Goal: Task Accomplishment & Management: Use online tool/utility

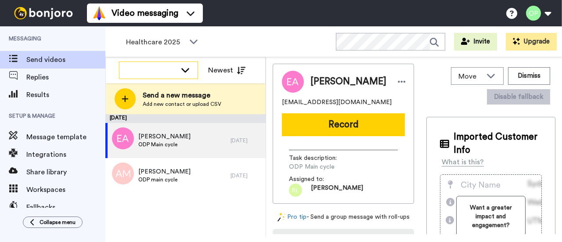
click at [185, 68] on icon at bounding box center [185, 69] width 11 height 9
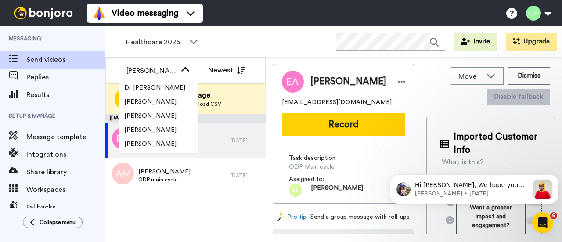
scroll to position [351, 0]
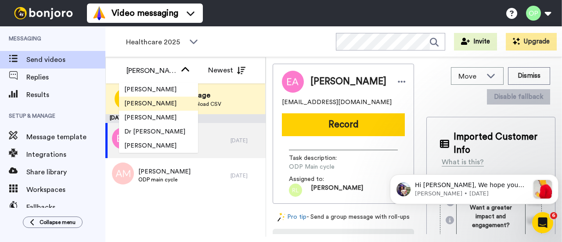
click at [160, 105] on span "[PERSON_NAME]" at bounding box center [150, 103] width 63 height 9
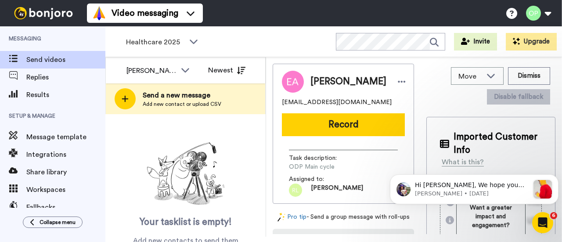
scroll to position [0, 0]
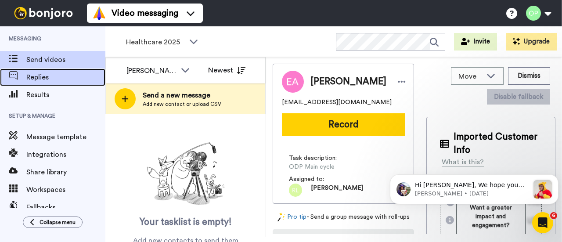
click at [38, 82] on span "Replies" at bounding box center [65, 77] width 79 height 11
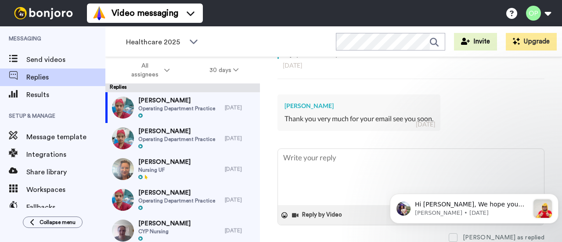
scroll to position [237, 0]
type textarea "x"
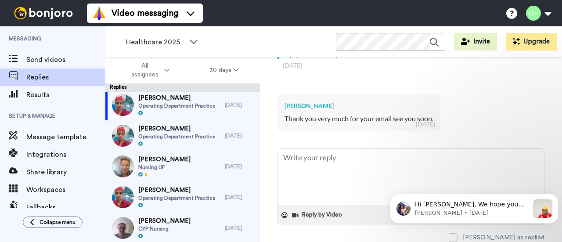
scroll to position [0, 0]
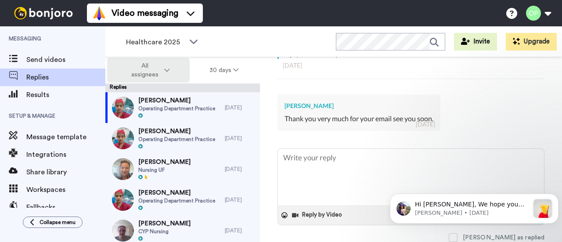
click at [150, 72] on span "All assignees" at bounding box center [145, 70] width 36 height 18
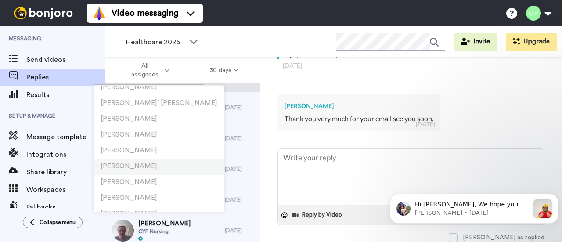
scroll to position [176, 0]
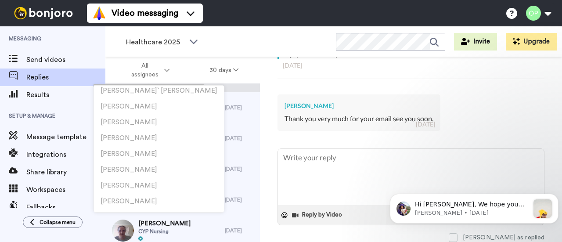
click at [502, 118] on div "Veronica Aryee Thank you very much for your email see you soon. 4 days ago" at bounding box center [410, 111] width 267 height 47
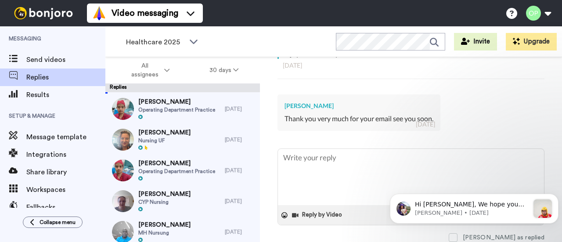
scroll to position [0, 0]
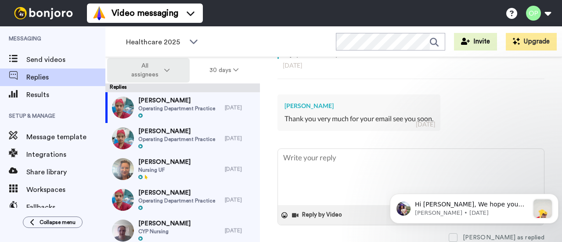
click at [171, 68] on button "All assignees" at bounding box center [148, 70] width 82 height 25
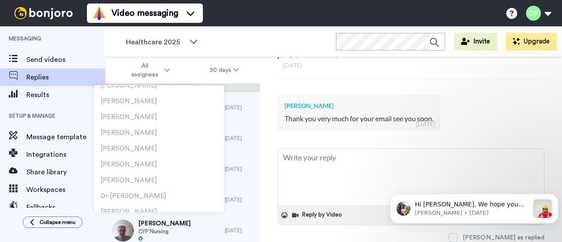
scroll to position [351, 0]
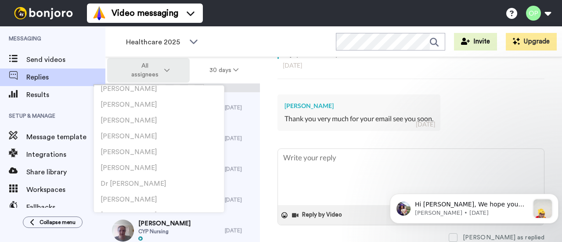
click at [175, 65] on button "All assignees" at bounding box center [148, 70] width 82 height 25
click at [176, 73] on button "All assignees" at bounding box center [148, 70] width 82 height 25
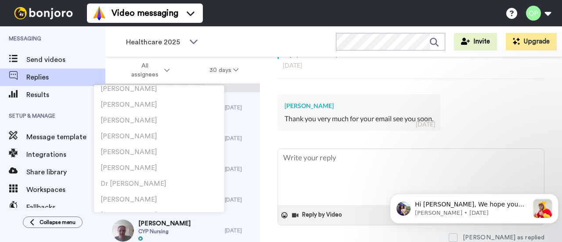
click at [254, 43] on div "Healthcare 2025 WORKSPACES View all All Lead Conversion Business School 2025 Le…" at bounding box center [333, 41] width 456 height 31
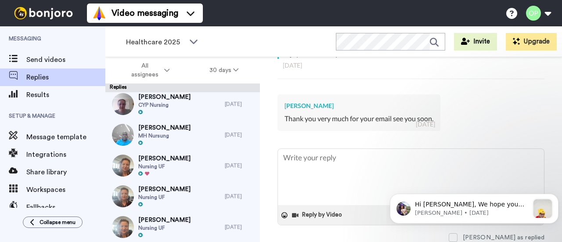
scroll to position [0, 0]
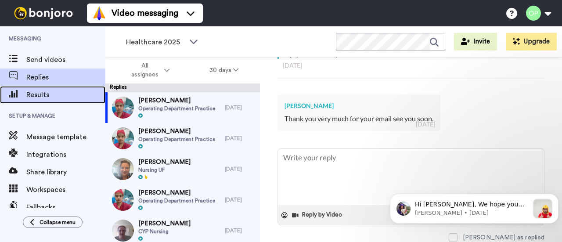
click at [59, 89] on div "Results" at bounding box center [52, 95] width 105 height 18
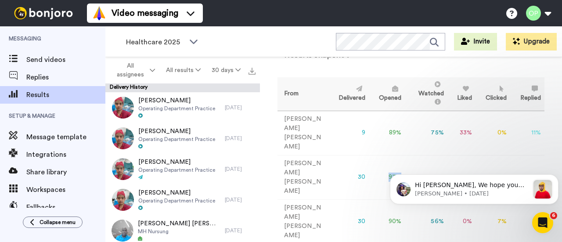
drag, startPoint x: 390, startPoint y: 147, endPoint x: 368, endPoint y: 145, distance: 21.6
click at [369, 155] on td "97 %" at bounding box center [387, 177] width 36 height 44
click at [405, 155] on td "66 %" at bounding box center [426, 177] width 43 height 44
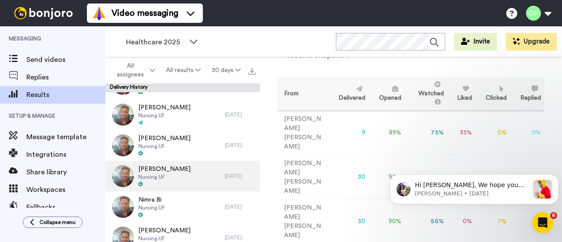
scroll to position [1122, 0]
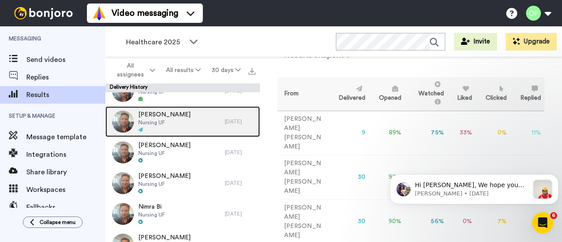
drag, startPoint x: 178, startPoint y: 127, endPoint x: 183, endPoint y: 126, distance: 4.8
click at [178, 127] on div at bounding box center [164, 130] width 52 height 6
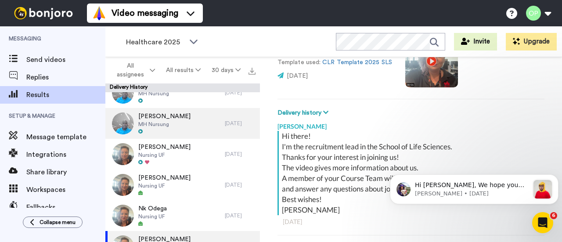
scroll to position [991, 0]
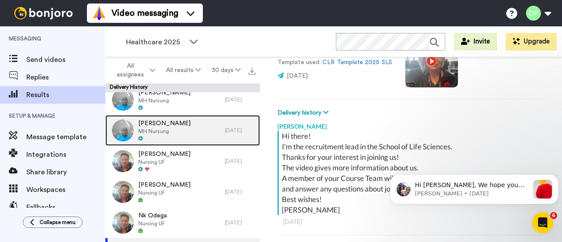
click at [177, 141] on div at bounding box center [164, 139] width 52 height 6
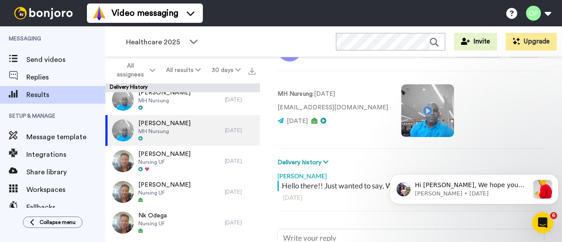
scroll to position [25, 0]
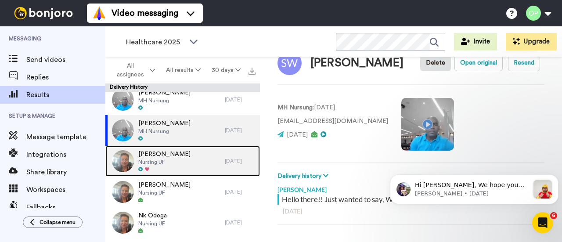
click at [171, 169] on div "Laiba Khan Nursing UF" at bounding box center [164, 161] width 119 height 31
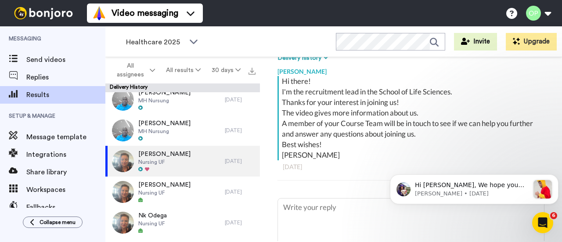
scroll to position [132, 0]
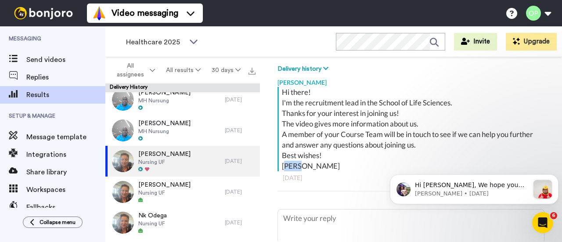
drag, startPoint x: 303, startPoint y: 165, endPoint x: 286, endPoint y: 160, distance: 17.4
click at [286, 160] on div "Hi there! I'm the recruitment lead in the School of Life Sciences. Thanks for y…" at bounding box center [412, 129] width 260 height 84
click at [304, 163] on div "Hi there! I'm the recruitment lead in the School of Life Sciences. Thanks for y…" at bounding box center [412, 129] width 260 height 84
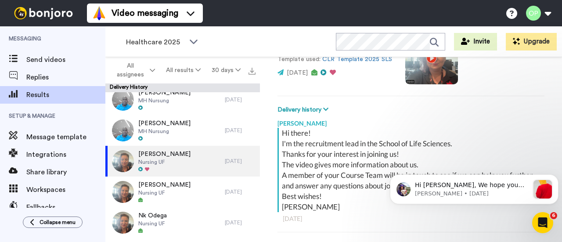
scroll to position [135, 0]
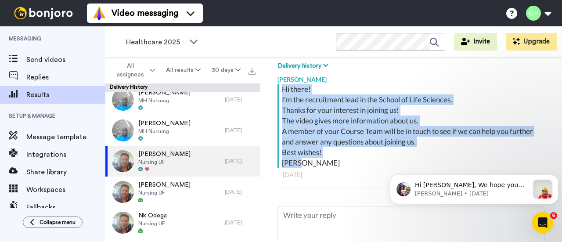
drag, startPoint x: 303, startPoint y: 162, endPoint x: 281, endPoint y: 90, distance: 75.9
click at [282, 90] on div "Hi there! I'm the recruitment lead in the School of Life Sciences. Thanks for y…" at bounding box center [412, 126] width 260 height 84
click at [294, 117] on div "Hi there! I'm the recruitment lead in the School of Life Sciences. Thanks for y…" at bounding box center [412, 126] width 260 height 84
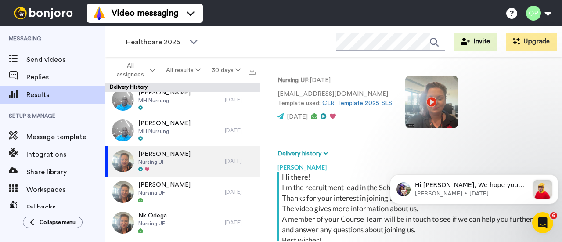
scroll to position [91, 0]
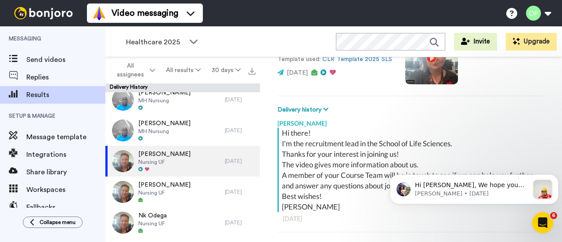
type textarea "x"
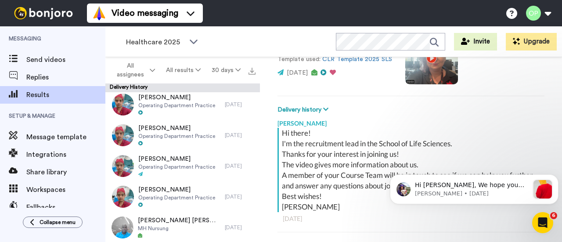
scroll to position [0, 0]
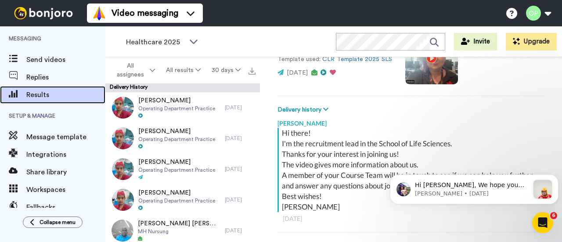
click at [64, 90] on span "Results" at bounding box center [65, 95] width 79 height 11
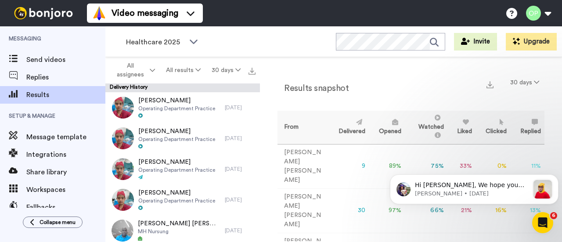
scroll to position [33, 0]
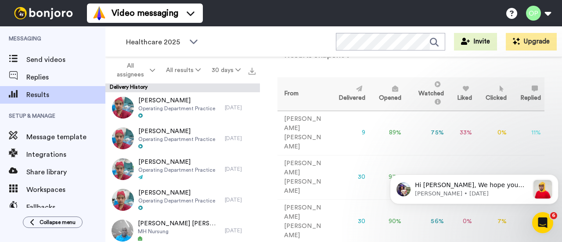
click at [292, 199] on td "Marlon Bridgeman" at bounding box center [302, 221] width 51 height 44
click at [295, 199] on td "Marlon Bridgeman" at bounding box center [302, 221] width 51 height 44
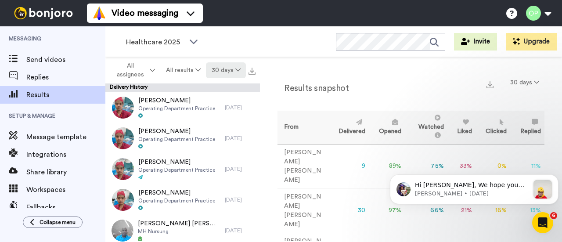
click at [216, 72] on button "30 days" at bounding box center [226, 70] width 40 height 16
click at [285, 65] on div "Results snapshot 30 days From Delivered Opened Watched Liked Clicked Replied Fa…" at bounding box center [411, 149] width 302 height 184
drag, startPoint x: 401, startPoint y: 80, endPoint x: 384, endPoint y: 135, distance: 57.7
click at [401, 80] on div "Results snapshot 30 days" at bounding box center [410, 86] width 267 height 23
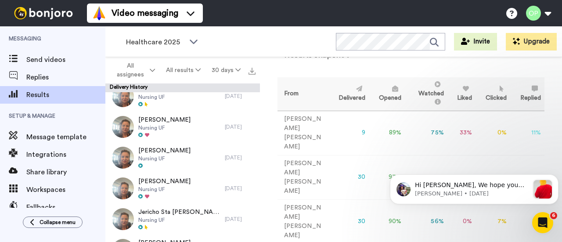
scroll to position [1272, 0]
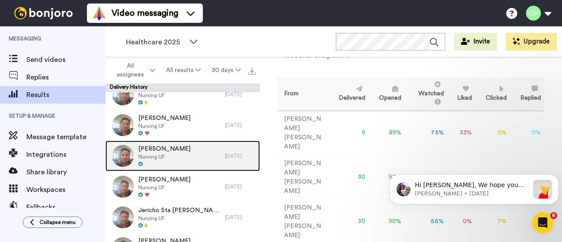
click at [190, 160] on div "Adeline Churcher Nursing UF" at bounding box center [164, 155] width 119 height 31
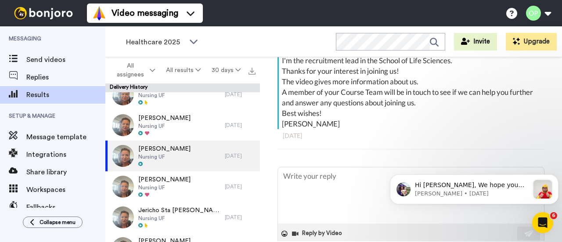
scroll to position [130, 0]
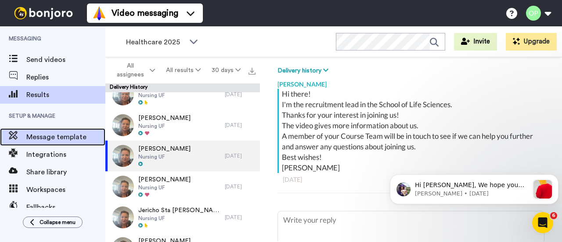
click at [54, 132] on span "Message template" at bounding box center [65, 137] width 79 height 11
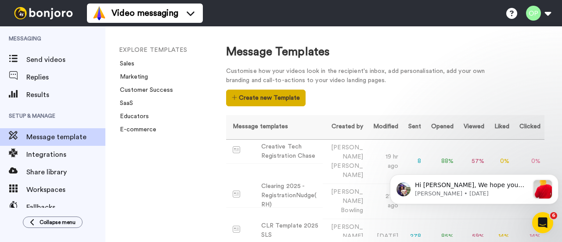
click at [254, 99] on button "Create new Template" at bounding box center [265, 98] width 79 height 17
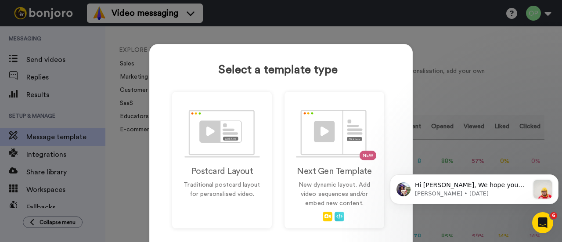
drag, startPoint x: 463, startPoint y: 83, endPoint x: 458, endPoint y: 83, distance: 5.3
click at [463, 83] on div "Select a template type Postcard Layout Traditional postcard layout for personal…" at bounding box center [281, 121] width 562 height 242
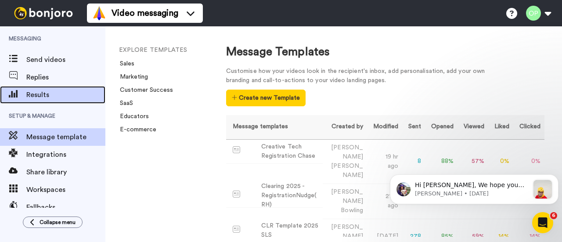
click at [37, 93] on span "Results" at bounding box center [65, 95] width 79 height 11
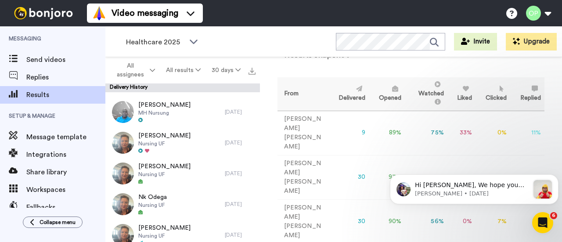
scroll to position [1141, 0]
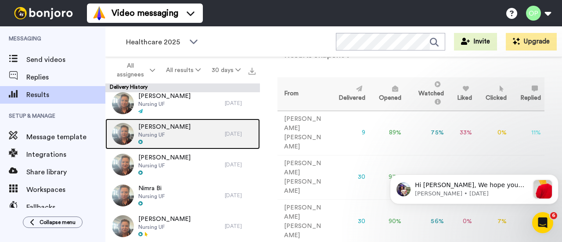
click at [181, 143] on div at bounding box center [164, 142] width 52 height 6
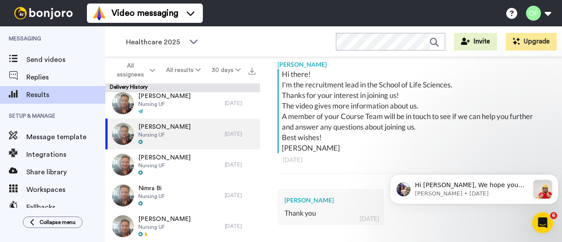
scroll to position [130, 0]
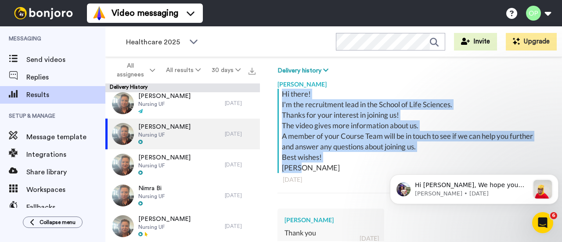
drag, startPoint x: 306, startPoint y: 170, endPoint x: 276, endPoint y: 93, distance: 82.9
click at [276, 93] on div "Gabriela Geanta Delete Open original Resend Nursing UF : 6 days ago gabriela87m…" at bounding box center [411, 149] width 302 height 184
copy div "Hi there! I'm the recruitment lead in the School of Life Sciences. Thanks for y…"
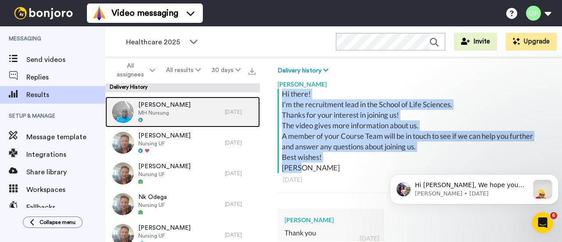
click at [186, 115] on div "Stella Williams MH Nursung" at bounding box center [164, 112] width 119 height 31
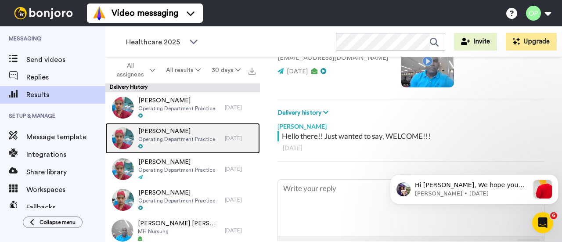
click at [192, 140] on span "Operating Department Practice" at bounding box center [176, 139] width 77 height 7
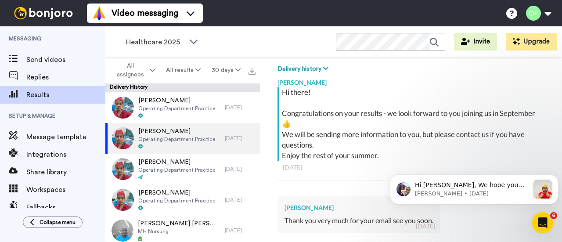
scroll to position [120, 0]
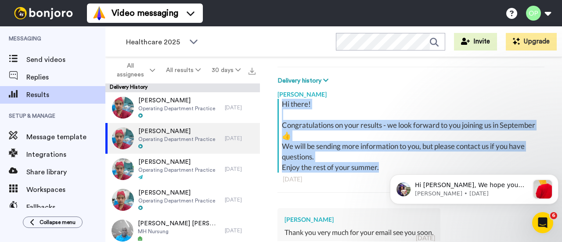
drag, startPoint x: 383, startPoint y: 168, endPoint x: 279, endPoint y: 102, distance: 123.1
click at [279, 102] on div "Hi there! Congratulations on your results - we look forward to you joining us i…" at bounding box center [409, 136] width 265 height 74
copy div "Hi there! Congratulations on your results - we look forward to you joining us i…"
type textarea "x"
click at [327, 126] on div "Hi there! Congratulations on your results - we look forward to you joining us i…" at bounding box center [412, 136] width 260 height 74
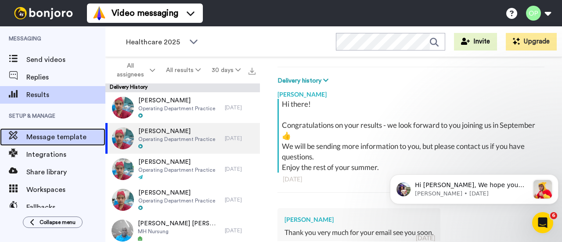
click at [61, 136] on span "Message template" at bounding box center [65, 137] width 79 height 11
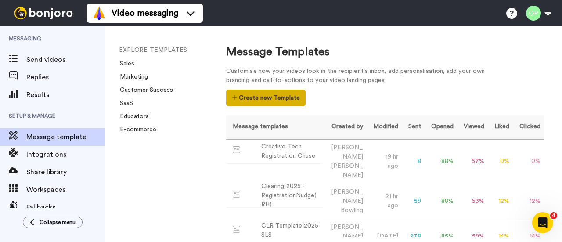
click at [266, 96] on button "Create new Template" at bounding box center [265, 98] width 79 height 17
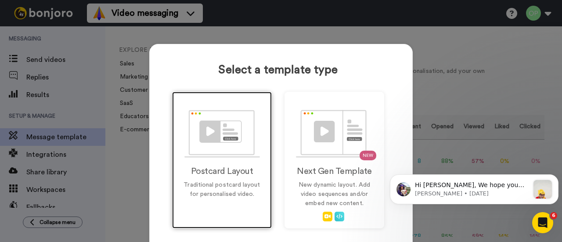
click at [228, 139] on img at bounding box center [221, 134] width 75 height 48
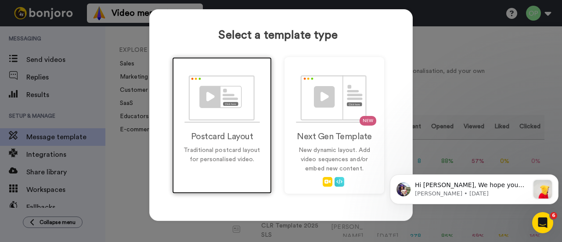
click at [238, 138] on h2 "Postcard Layout" at bounding box center [221, 137] width 81 height 10
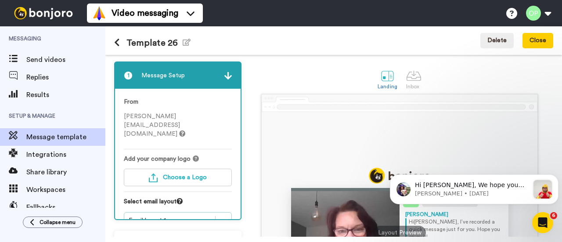
click at [202, 204] on div "1 Message Setup From [PERSON_NAME][EMAIL_ADDRESS][DOMAIN_NAME] Add your company…" at bounding box center [180, 223] width 132 height 325
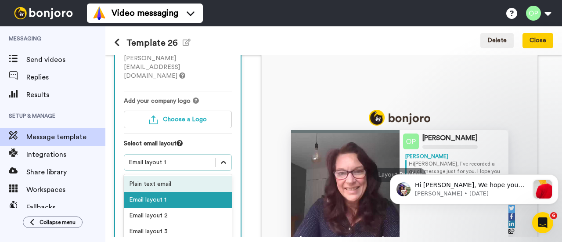
click at [215, 154] on div at bounding box center [223, 162] width 16 height 16
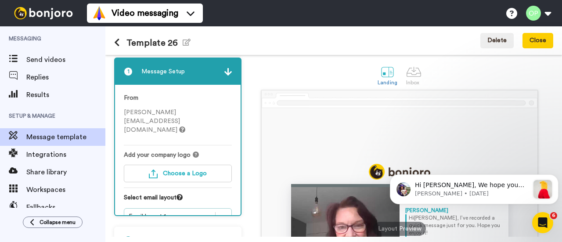
scroll to position [0, 0]
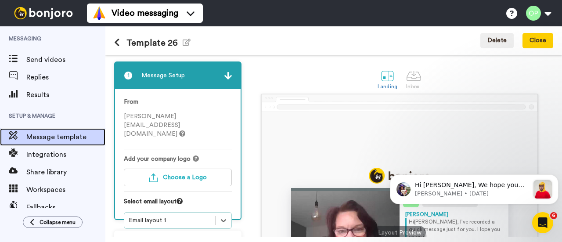
click at [69, 140] on span "Message template" at bounding box center [65, 137] width 79 height 11
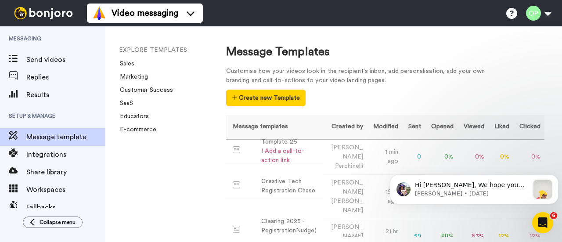
click at [408, 79] on div "Customise how your videos look in the recipient's inbox, add personalisation, a…" at bounding box center [362, 76] width 272 height 18
click at [259, 101] on button "Create new Template" at bounding box center [265, 98] width 79 height 17
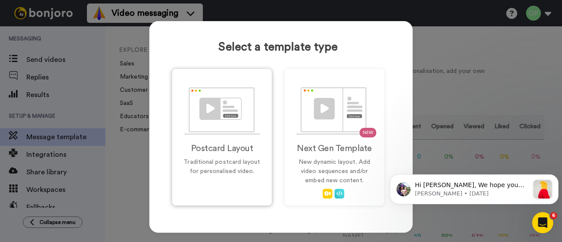
scroll to position [35, 0]
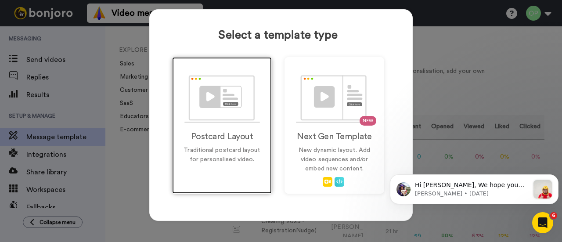
click at [224, 115] on img at bounding box center [221, 99] width 75 height 48
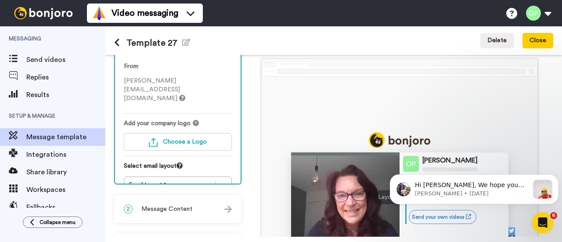
scroll to position [44, 0]
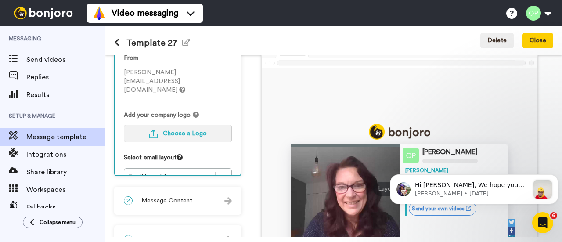
click at [161, 125] on button "Choose a Logo" at bounding box center [178, 134] width 108 height 18
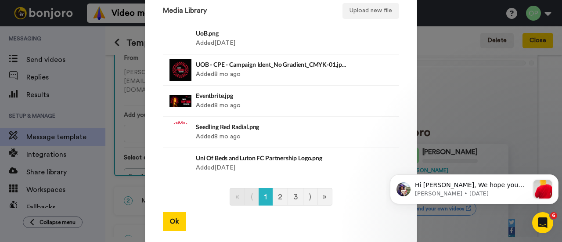
scroll to position [0, 0]
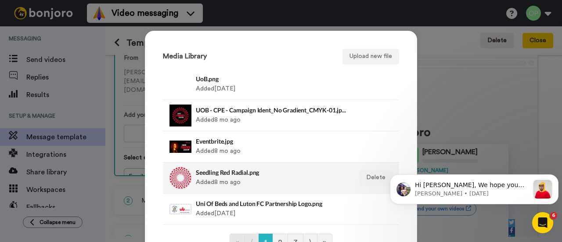
click at [262, 181] on div "Seedling Red Radial.png Added 8 mo ago" at bounding box center [271, 178] width 151 height 22
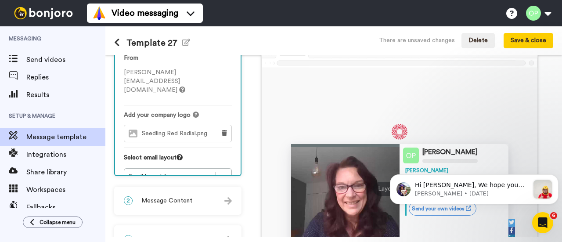
scroll to position [88, 0]
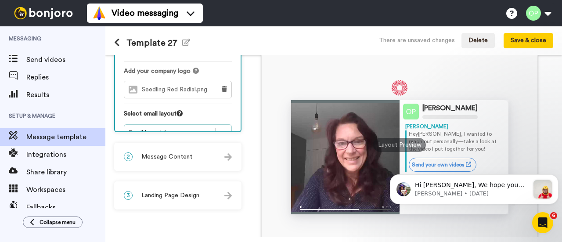
click at [223, 128] on icon at bounding box center [223, 132] width 9 height 9
click at [183, 160] on span "Message Content" at bounding box center [166, 156] width 51 height 9
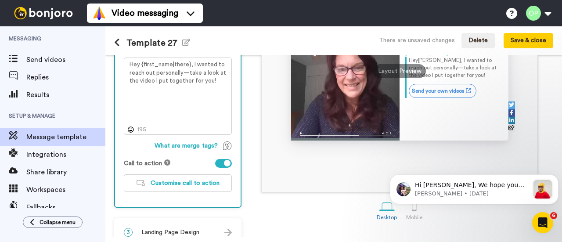
scroll to position [177, 0]
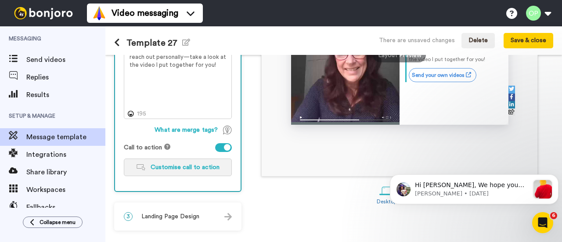
click at [174, 165] on span "Customise call to action" at bounding box center [185, 167] width 69 height 6
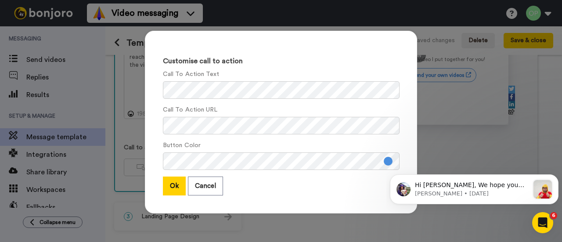
click at [383, 162] on button at bounding box center [387, 161] width 9 height 9
click at [400, 137] on div "Customise call to action Call To Action Text Call To Action URL Button Color Ok…" at bounding box center [281, 122] width 272 height 183
click at [118, 125] on div "Customise call to action Call To Action Text Call To Action URL Button Color Ok…" at bounding box center [281, 121] width 562 height 242
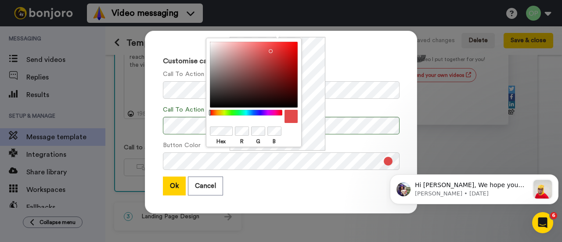
drag, startPoint x: 252, startPoint y: 114, endPoint x: 208, endPoint y: 113, distance: 43.9
click at [208, 113] on div at bounding box center [245, 113] width 75 height 6
drag, startPoint x: 269, startPoint y: 51, endPoint x: 301, endPoint y: 35, distance: 36.5
click at [301, 35] on body "Video messaging Switch to Video messaging Testimonials Settings Discover Help &…" at bounding box center [281, 121] width 562 height 242
click at [264, 184] on div "Ok Cancel" at bounding box center [281, 185] width 236 height 19
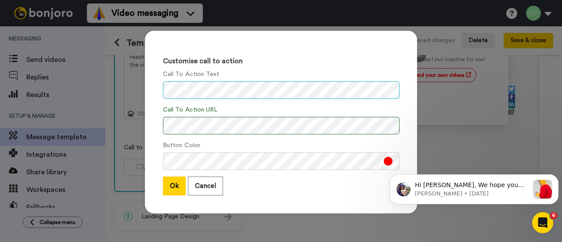
click at [145, 98] on div "Customise call to action Call To Action Text Call To Action URL Button Color Ok…" at bounding box center [281, 122] width 272 height 183
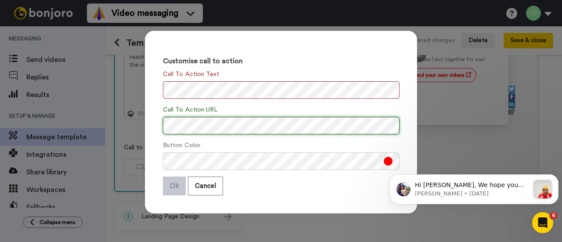
click at [120, 120] on div "Customise call to action Call To Action Text Call To Action URL Button Color Ok…" at bounding box center [281, 121] width 562 height 242
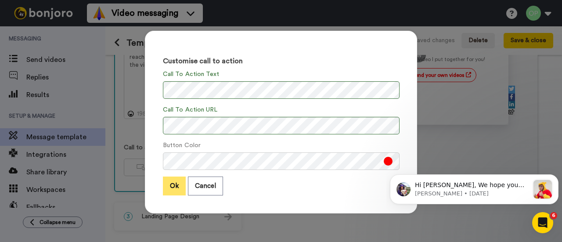
click at [165, 184] on button "Ok" at bounding box center [174, 185] width 23 height 19
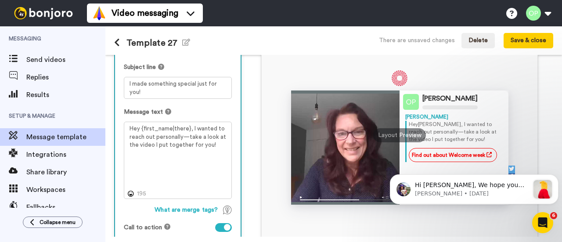
scroll to position [90, 0]
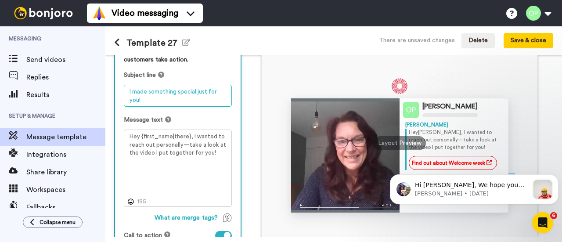
drag, startPoint x: 162, startPoint y: 103, endPoint x: 118, endPoint y: 89, distance: 46.1
click at [118, 89] on div "Personalise your message so your customers take action. Subject line I made som…" at bounding box center [177, 158] width 125 height 241
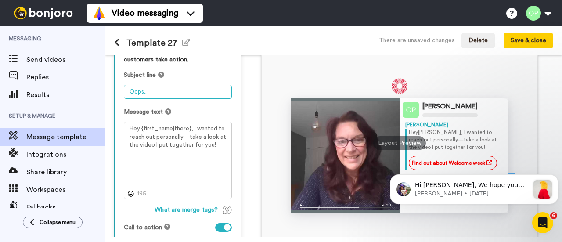
type textarea "Oops.."
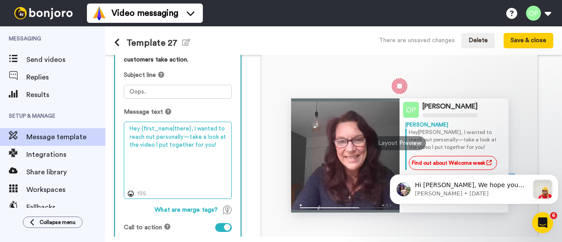
drag, startPoint x: 220, startPoint y: 147, endPoint x: 121, endPoint y: 118, distance: 103.3
click at [121, 118] on div "Personalise your message so your customers take action. Subject line Oops.. Mes…" at bounding box center [177, 154] width 125 height 233
click at [162, 153] on textarea "Hey {first_name|there}, I wanted to reach out personally—take a look at the vid…" at bounding box center [178, 160] width 108 height 77
drag, startPoint x: 214, startPoint y: 146, endPoint x: 119, endPoint y: 122, distance: 97.8
click at [119, 122] on div "Personalise your message so your customers take action. Subject line Oops.. Mes…" at bounding box center [177, 154] width 125 height 233
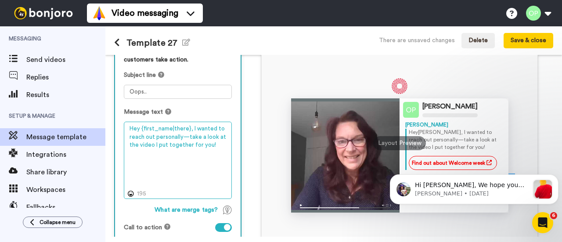
paste textarea "i there! Congratulations on your results - we look forward to you joining us in…"
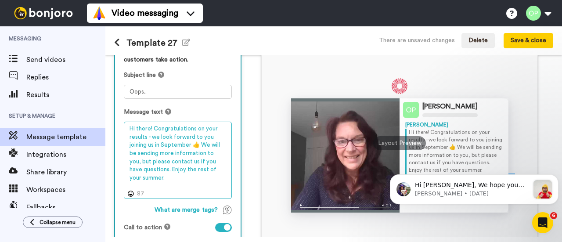
click at [152, 129] on textarea "Hi there! Congratulations on your results - we look forward to you joining us i…" at bounding box center [178, 160] width 108 height 77
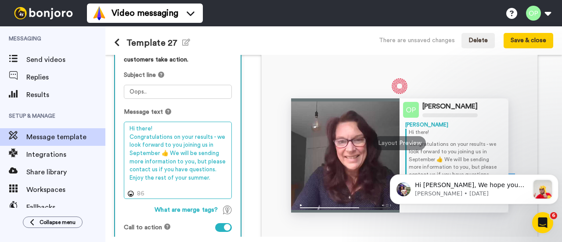
click at [169, 152] on textarea "Hi there! Congratulations on your results - we look forward to you joining us i…" at bounding box center [178, 160] width 108 height 77
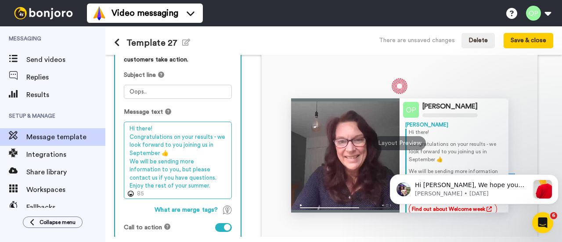
paste textarea "Please note, there was some earlier information shared that wasn’t quite right …"
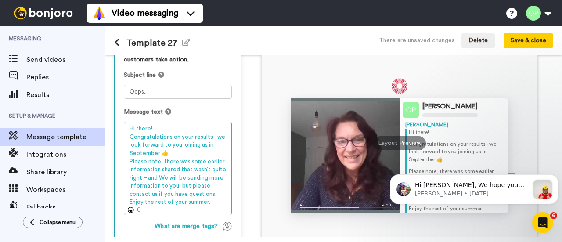
click at [186, 175] on textarea "Hi there! Congratulations on your results - we look forward to you joining us i…" at bounding box center [178, 168] width 108 height 93
drag, startPoint x: 217, startPoint y: 195, endPoint x: 156, endPoint y: 178, distance: 63.0
click at [156, 178] on textarea "Hi there! Congratulations on your results - we look forward to you joining us i…" at bounding box center [178, 168] width 108 height 93
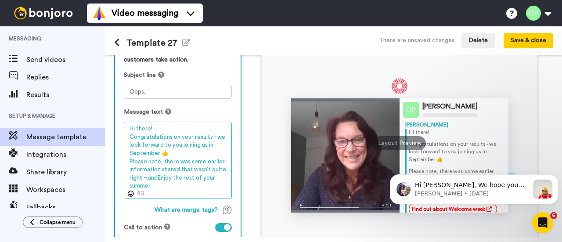
paste textarea "this video will help clarify everything you need to know going forward."
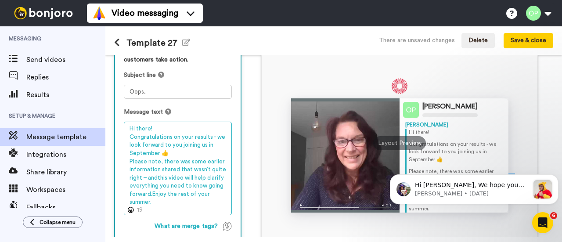
click at [158, 177] on textarea "Hi there! Congratulations on your results - we look forward to you joining us i…" at bounding box center [178, 168] width 108 height 93
click at [151, 191] on textarea "Hi there! Congratulations on your results - we look forward to you joining us i…" at bounding box center [178, 168] width 108 height 93
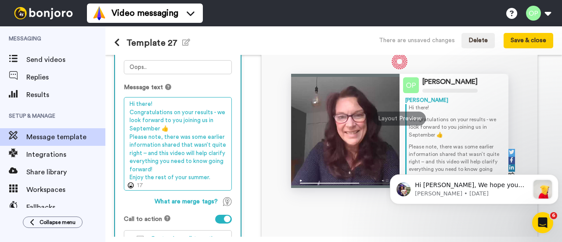
scroll to position [133, 0]
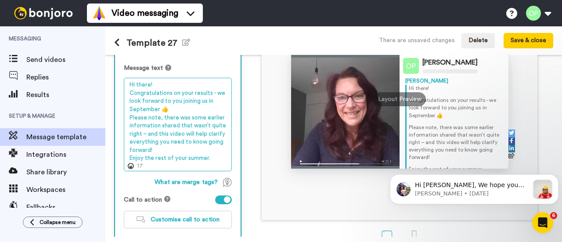
click at [208, 157] on textarea "Hi there! Congratulations on your results - we look forward to you joining us i…" at bounding box center [178, 124] width 108 height 93
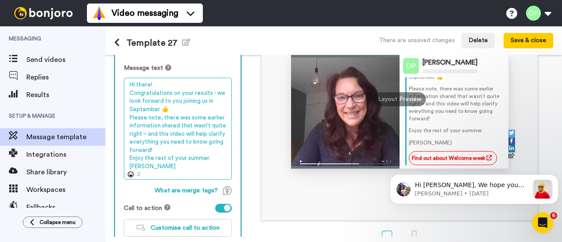
scroll to position [0, 0]
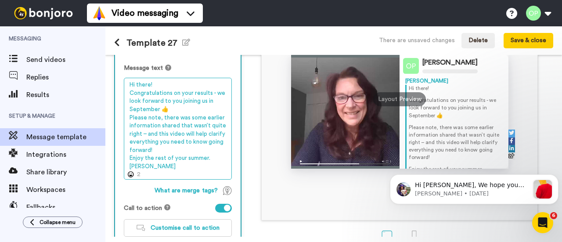
click at [157, 133] on textarea "Hi there! Congratulations on your results - we look forward to you joining us i…" at bounding box center [178, 128] width 108 height 101
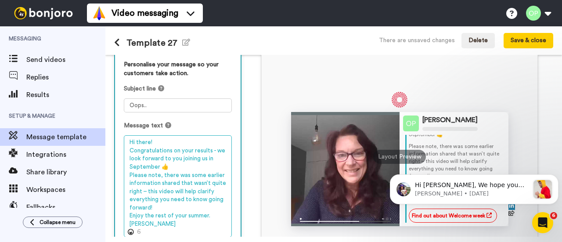
scroll to position [90, 0]
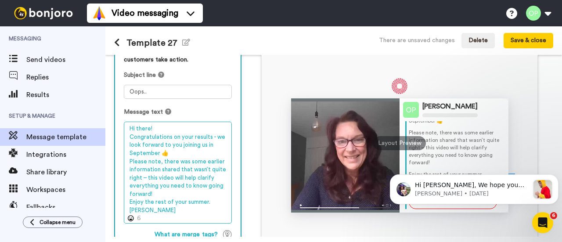
type textarea "Hi there! Congratulations on your results - we look forward to you joining us i…"
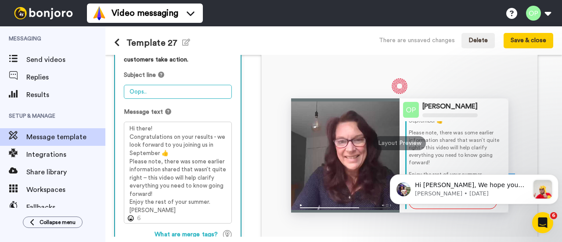
click at [185, 93] on textarea "Oops.." at bounding box center [178, 92] width 108 height 14
type textarea "O"
click at [229, 110] on div "Message text" at bounding box center [178, 112] width 108 height 9
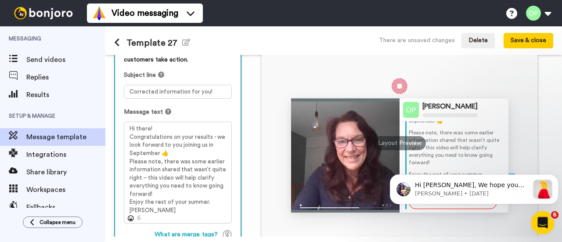
click html
click at [554, 176] on icon "Dismiss notification" at bounding box center [555, 177] width 5 height 5
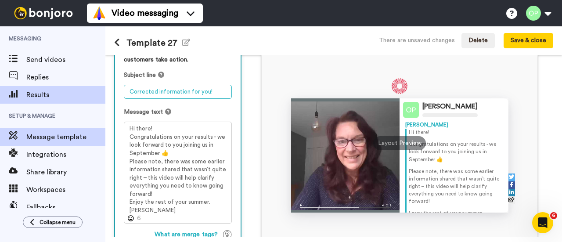
drag, startPoint x: 213, startPoint y: 90, endPoint x: 75, endPoint y: 93, distance: 137.4
click at [75, 93] on div "Messaging Send videos Replies Results Setup & Manage Message template Integrati…" at bounding box center [281, 133] width 562 height 215
drag, startPoint x: 217, startPoint y: 89, endPoint x: 97, endPoint y: 90, distance: 120.2
click at [97, 90] on div "Messaging Send videos Replies Results Setup & Manage Message template Integrati…" at bounding box center [281, 133] width 562 height 215
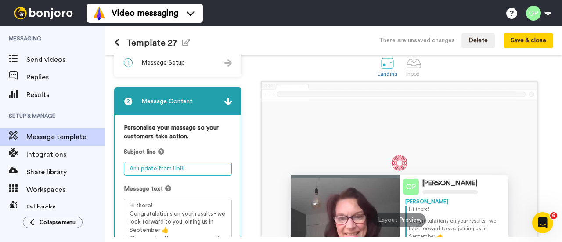
scroll to position [0, 0]
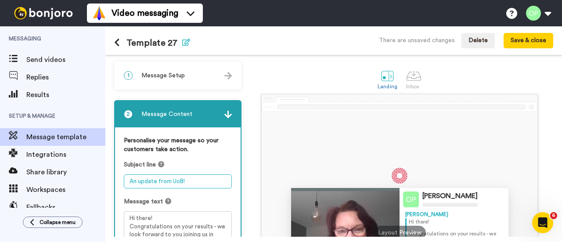
type textarea "An update from UoB!"
click at [184, 43] on icon "button" at bounding box center [186, 42] width 8 height 7
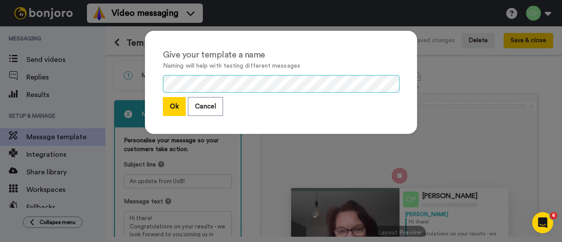
click at [145, 86] on div "Give your template a name Naming will help with testing different messages Ok C…" at bounding box center [281, 82] width 272 height 103
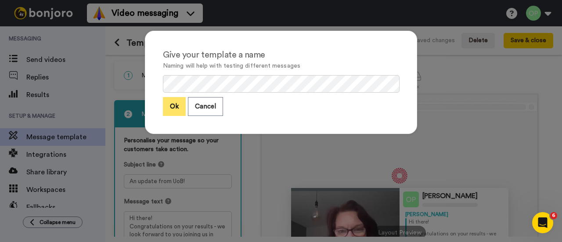
click at [178, 105] on button "Ok" at bounding box center [174, 106] width 23 height 19
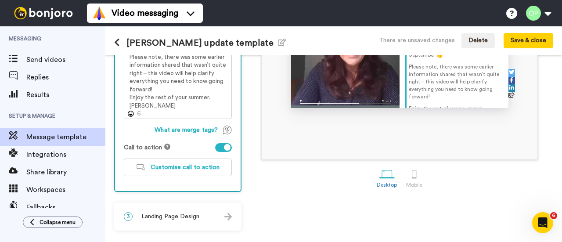
click at [203, 220] on div "3 Landing Page Design" at bounding box center [177, 216] width 125 height 26
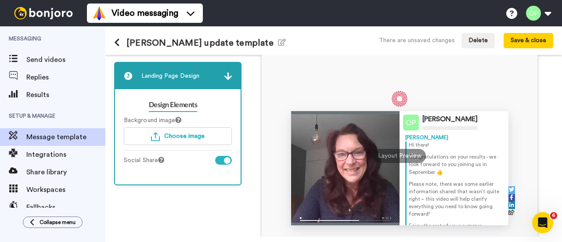
scroll to position [68, 0]
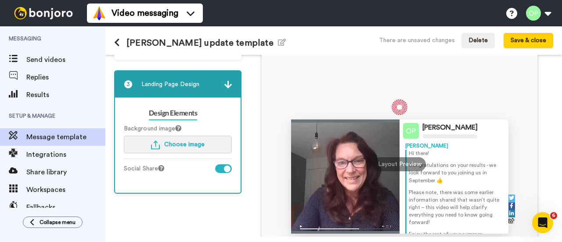
click at [185, 145] on span "Choose image" at bounding box center [184, 144] width 40 height 6
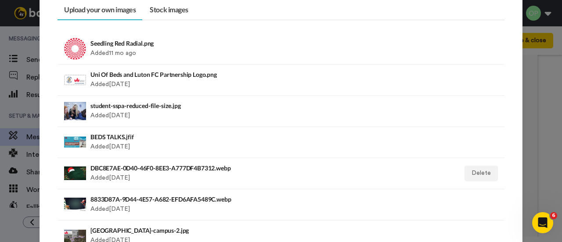
scroll to position [44, 0]
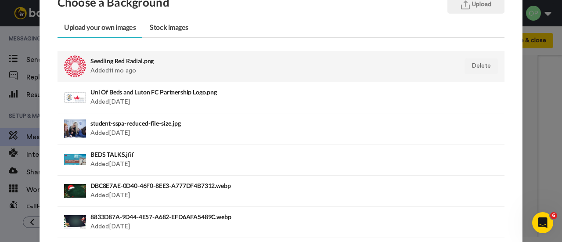
click at [113, 72] on div "Seedling Red Radial.png Added 11 mo ago" at bounding box center [237, 66] width 295 height 22
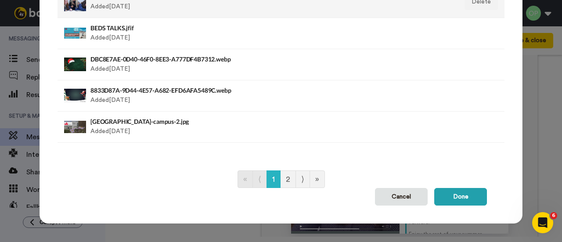
scroll to position [173, 0]
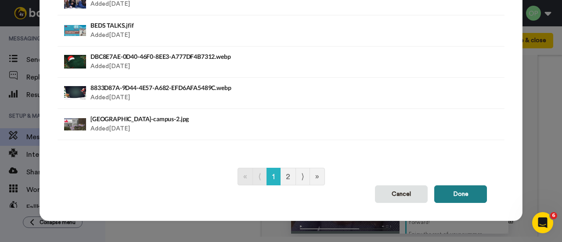
click at [463, 196] on button "Done" at bounding box center [460, 194] width 53 height 18
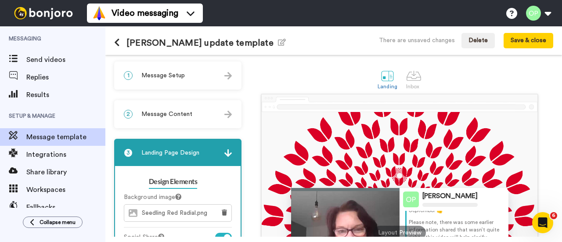
scroll to position [0, 0]
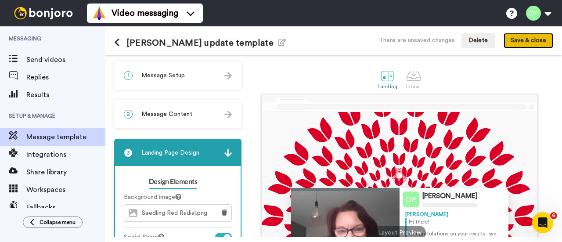
click at [530, 43] on button "Save & close" at bounding box center [528, 41] width 50 height 16
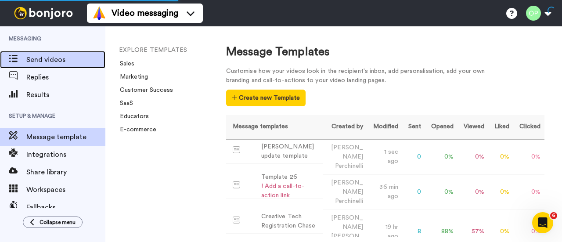
click at [61, 56] on span "Send videos" at bounding box center [65, 59] width 79 height 11
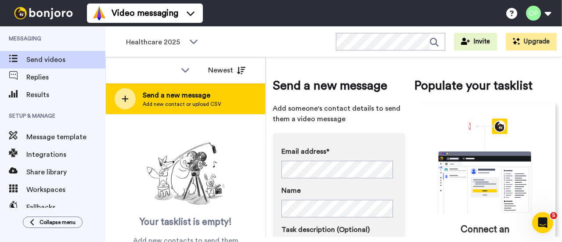
click at [177, 99] on span "Send a new message" at bounding box center [182, 95] width 79 height 11
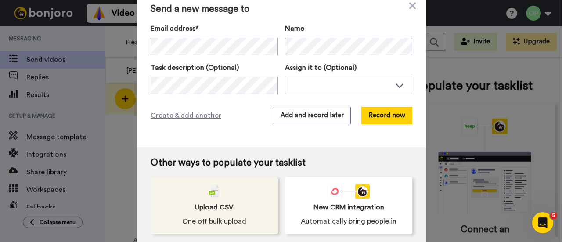
scroll to position [16, 0]
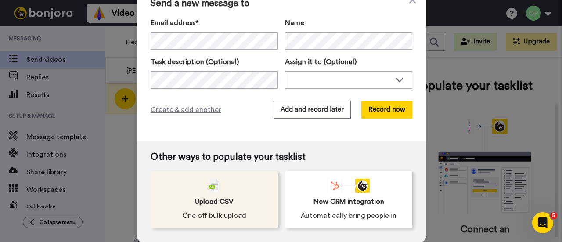
click at [221, 194] on div "Upload CSV One off bulk upload" at bounding box center [214, 199] width 127 height 57
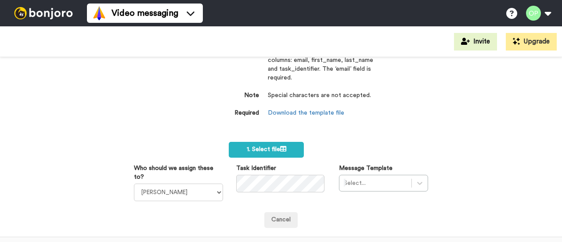
scroll to position [44, 0]
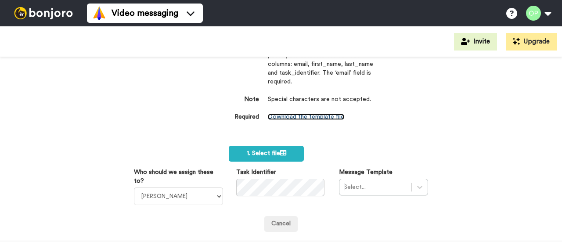
click at [299, 115] on link "Download the template file" at bounding box center [306, 117] width 76 height 6
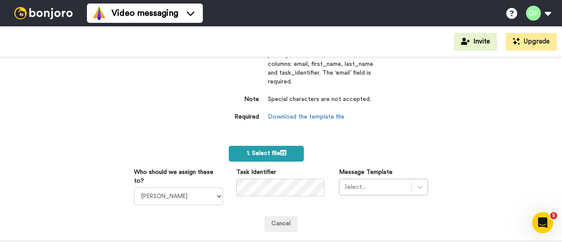
click at [280, 155] on icon at bounding box center [283, 153] width 6 height 6
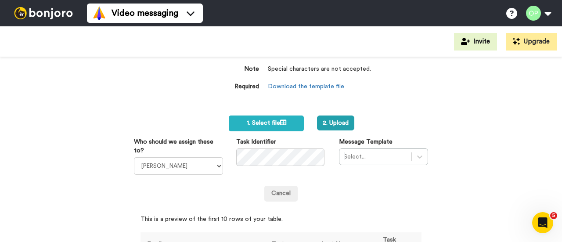
scroll to position [88, 0]
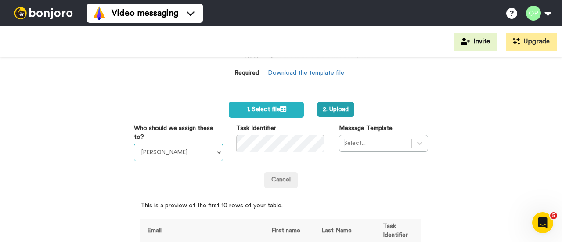
click at [197, 154] on select "Sandra Roper Cara Marie Burgess Joseph Adonu Teresa Bennett Dr Prasad Sreenivas…" at bounding box center [178, 152] width 89 height 18
select select "1a9449ad-9b57-4301-af72-d68f7152cad7"
click at [134, 143] on select "Sandra Roper Cara Marie Burgess Joseph Adonu Teresa Bennett Dr Prasad Sreenivas…" at bounding box center [178, 152] width 89 height 18
click at [384, 148] on div "Select..." at bounding box center [383, 143] width 89 height 17
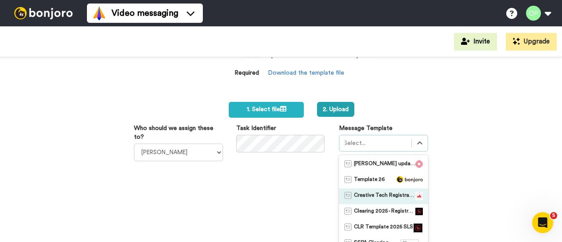
scroll to position [136, 0]
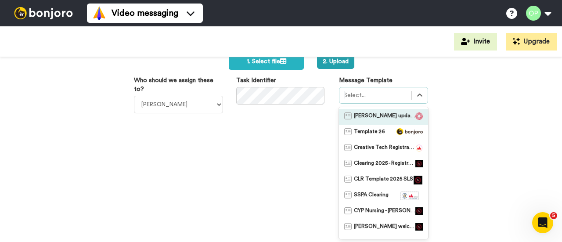
click at [391, 118] on span "Kelly Clifford update template" at bounding box center [384, 116] width 61 height 9
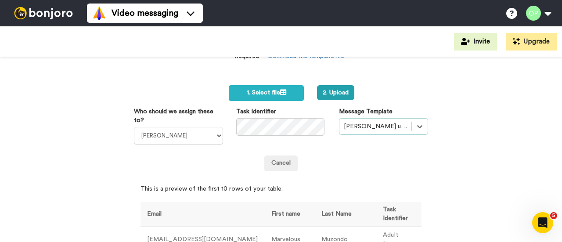
scroll to position [92, 0]
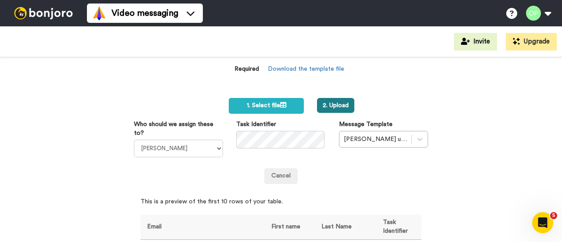
click at [331, 108] on button "2. Upload" at bounding box center [335, 105] width 37 height 15
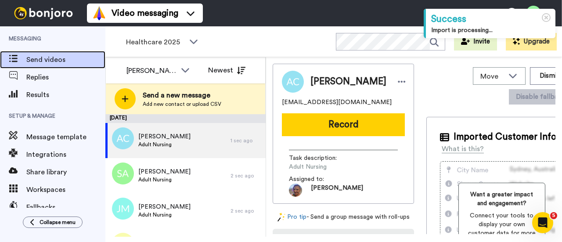
click at [57, 58] on span "Send videos" at bounding box center [65, 59] width 79 height 11
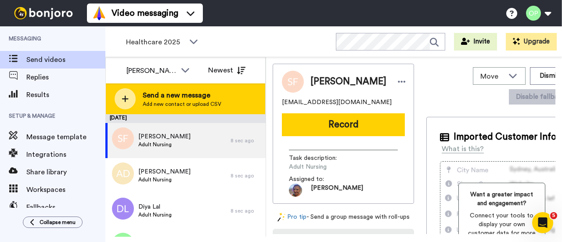
click at [194, 93] on span "Send a new message" at bounding box center [182, 95] width 79 height 11
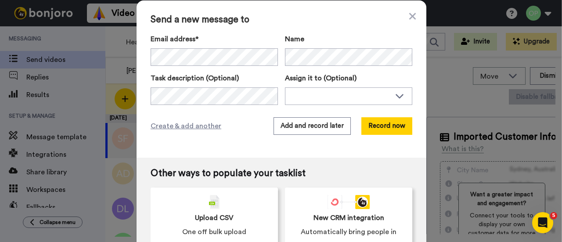
scroll to position [16, 0]
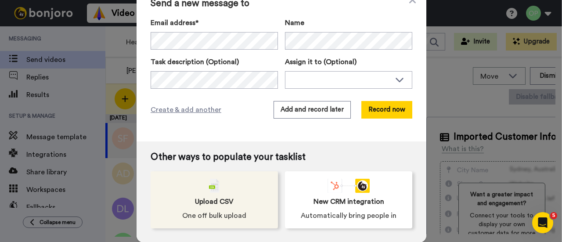
click at [209, 186] on img at bounding box center [214, 186] width 11 height 14
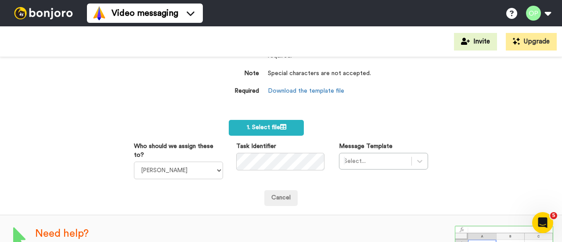
scroll to position [8, 0]
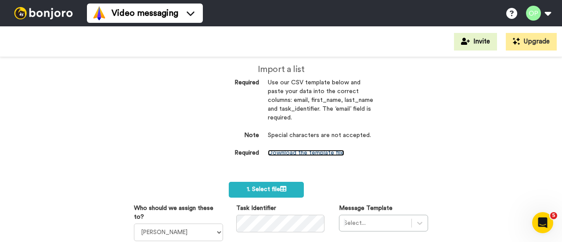
click at [312, 150] on link "Download the template file" at bounding box center [306, 153] width 76 height 6
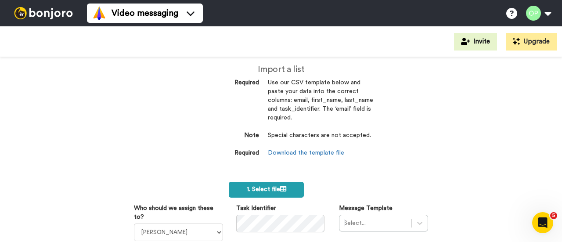
click at [272, 188] on span "1. Select file" at bounding box center [266, 189] width 39 height 6
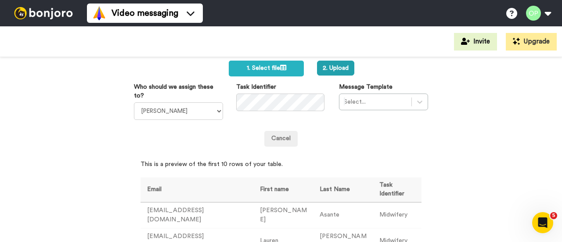
scroll to position [140, 0]
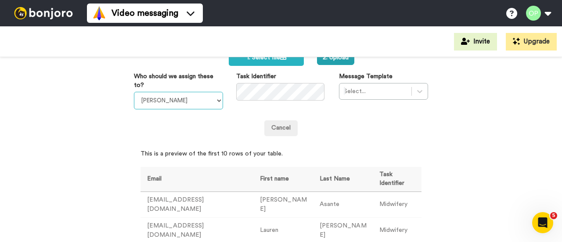
click at [190, 102] on select "[PERSON_NAME] [PERSON_NAME] [PERSON_NAME] [PERSON_NAME] [PERSON_NAME] [PERSON_N…" at bounding box center [178, 101] width 89 height 18
click at [101, 99] on div "Import a list Required Use our CSV template below and paste your data into the …" at bounding box center [281, 149] width 562 height 185
click at [168, 108] on select "[PERSON_NAME] [PERSON_NAME] [PERSON_NAME] [PERSON_NAME] [PERSON_NAME] [PERSON_N…" at bounding box center [178, 101] width 89 height 18
select select "8c588497-3c38-48eb-9a8c-df48edbbc92f"
click at [134, 92] on select "Sandra Roper Cara Marie Burgess Joseph Adonu Teresa Bennett Dr Prasad Sreenivas…" at bounding box center [178, 101] width 89 height 18
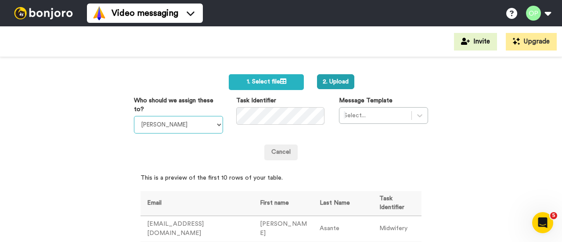
scroll to position [96, 0]
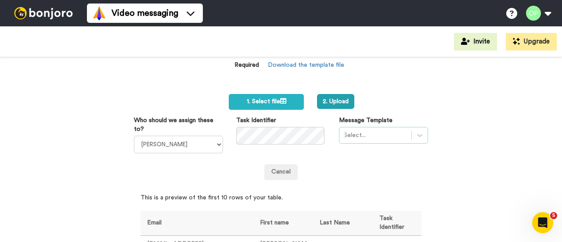
click at [369, 133] on div "Select..." at bounding box center [383, 135] width 89 height 17
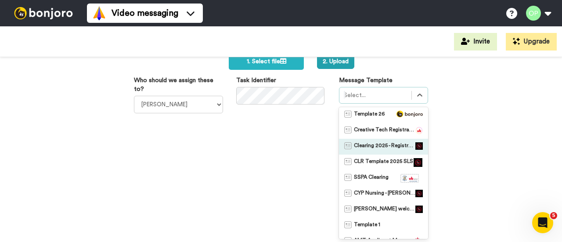
scroll to position [0, 0]
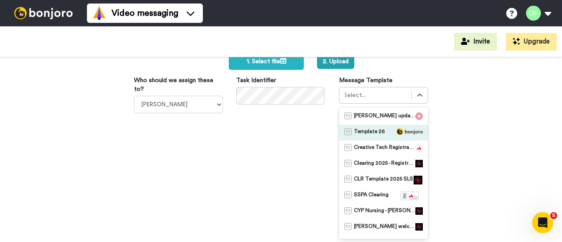
click at [457, 114] on div "Import a list Required Use our CSV template below and paste your data into the …" at bounding box center [281, 149] width 562 height 185
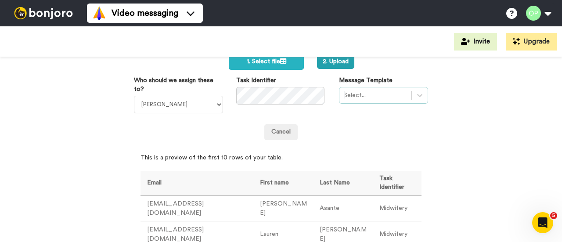
click at [368, 93] on div at bounding box center [375, 95] width 63 height 11
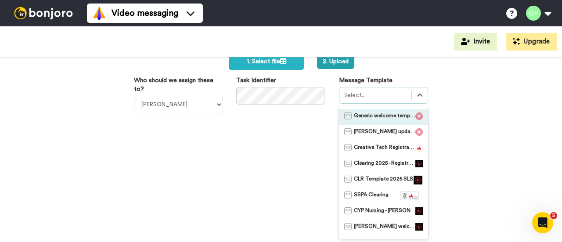
click at [375, 116] on span "Generic welcome template 2025" at bounding box center [384, 116] width 61 height 9
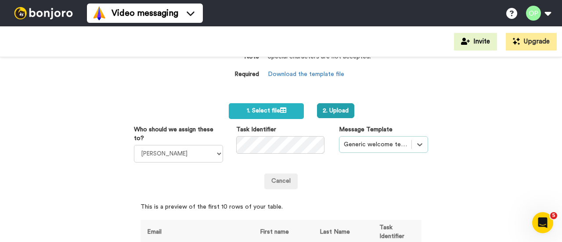
scroll to position [48, 0]
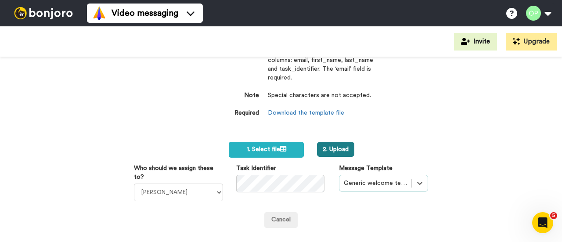
click at [339, 151] on button "2. Upload" at bounding box center [335, 149] width 37 height 15
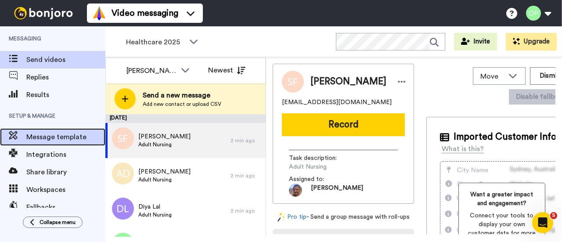
click at [61, 137] on span "Message template" at bounding box center [65, 137] width 79 height 11
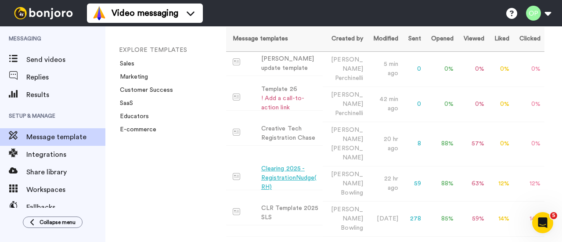
scroll to position [74, 0]
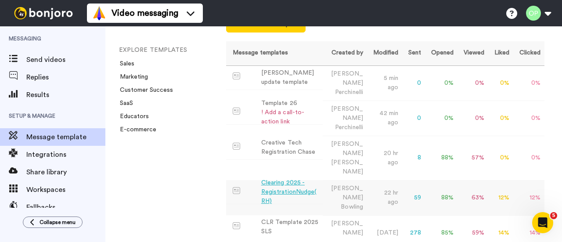
click at [290, 178] on div "Clearing 2025 - RegistrationNudge(RH)" at bounding box center [290, 192] width 58 height 28
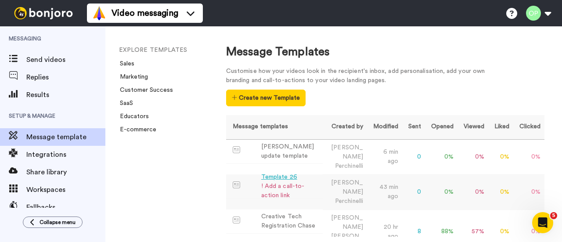
scroll to position [44, 0]
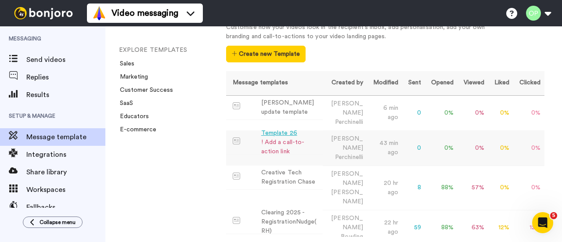
click at [279, 129] on div "Template 26" at bounding box center [290, 133] width 58 height 9
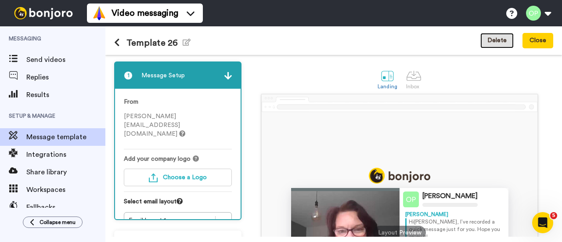
click at [498, 36] on button "Delete" at bounding box center [496, 41] width 33 height 16
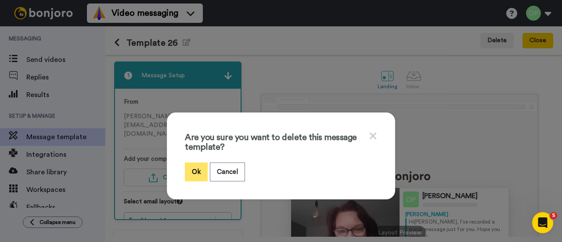
click at [190, 170] on button "Ok" at bounding box center [196, 171] width 23 height 19
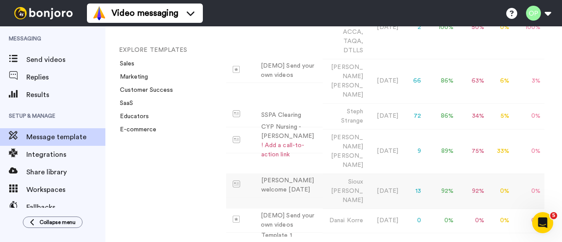
scroll to position [381, 0]
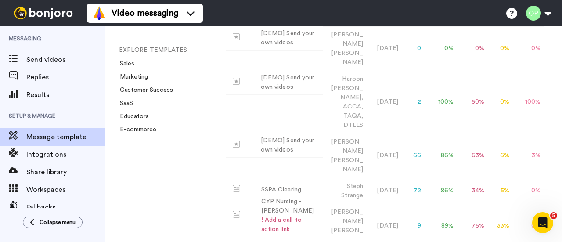
scroll to position [249, 0]
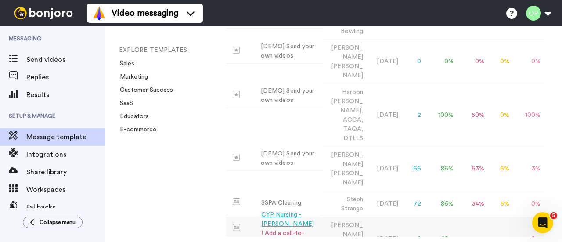
click at [306, 210] on div "CYP Nursing - [PERSON_NAME]" at bounding box center [290, 219] width 58 height 18
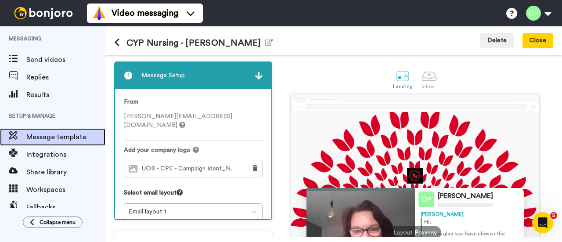
click at [62, 138] on span "Message template" at bounding box center [65, 137] width 79 height 11
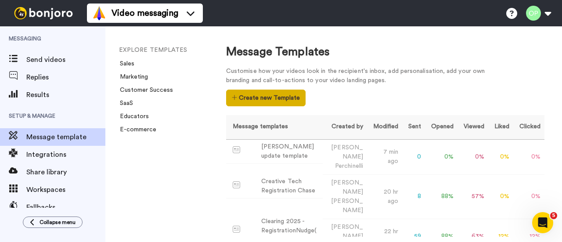
click at [262, 101] on button "Create new Template" at bounding box center [265, 98] width 79 height 17
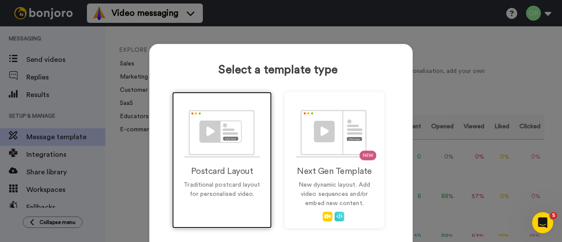
click at [228, 145] on img at bounding box center [221, 134] width 75 height 48
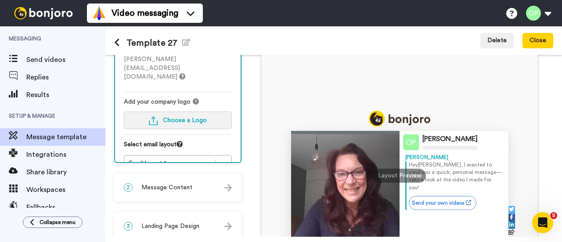
scroll to position [44, 0]
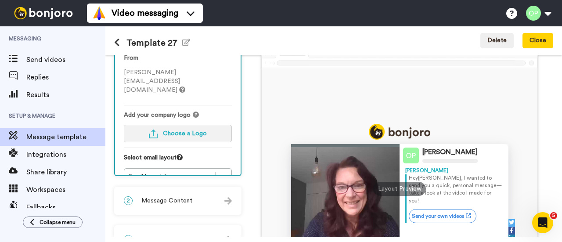
click at [168, 130] on span "Choose a Logo" at bounding box center [185, 133] width 44 height 6
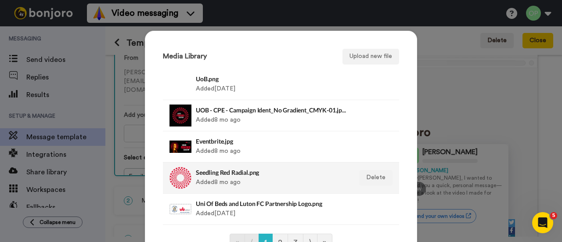
click at [214, 172] on h4 "Seedling Red Radial.png" at bounding box center [271, 172] width 151 height 7
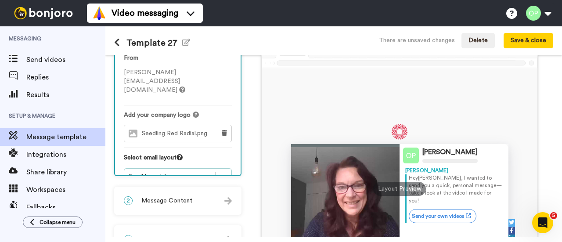
scroll to position [88, 0]
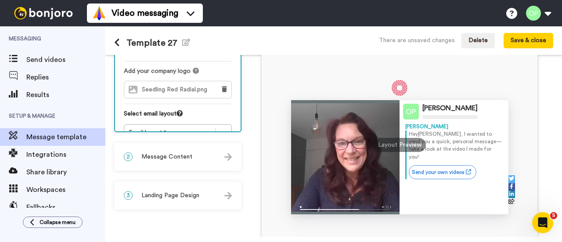
click at [187, 160] on span "Message Content" at bounding box center [166, 156] width 51 height 9
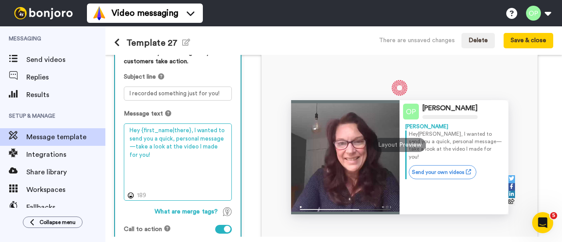
drag, startPoint x: 164, startPoint y: 171, endPoint x: 118, endPoint y: 116, distance: 71.6
click at [118, 116] on div "Personalise your message so your customers take action. Subject line I recorded…" at bounding box center [177, 155] width 125 height 233
paste textarea "i there! Congratulations on your results - we look forward to you joining us in…"
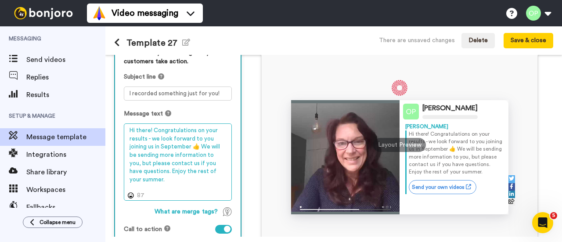
click at [156, 168] on textarea "Hi there! Congratulations on your results - we look forward to you joining us i…" at bounding box center [178, 161] width 108 height 77
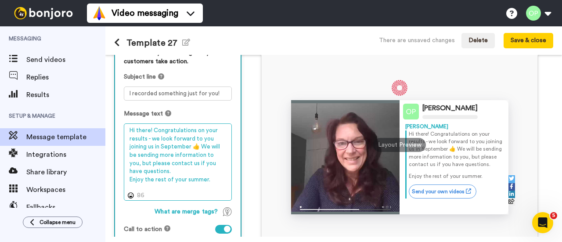
click at [152, 128] on textarea "Hi there! Congratulations on your results - we look forward to you joining us i…" at bounding box center [178, 161] width 108 height 77
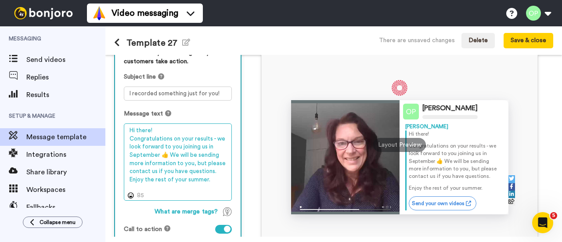
type textarea "Hi there! Congratulations on your results - we look forward to you joining us i…"
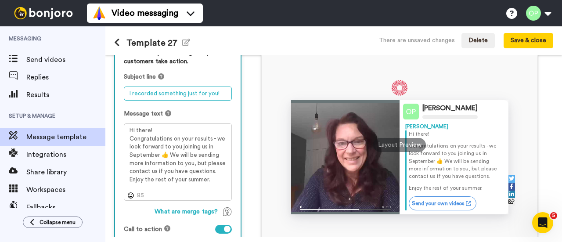
drag, startPoint x: 221, startPoint y: 93, endPoint x: 120, endPoint y: 99, distance: 100.6
click at [120, 99] on div "Personalise your message so your customers take action. Subject line I recorded…" at bounding box center [177, 155] width 125 height 233
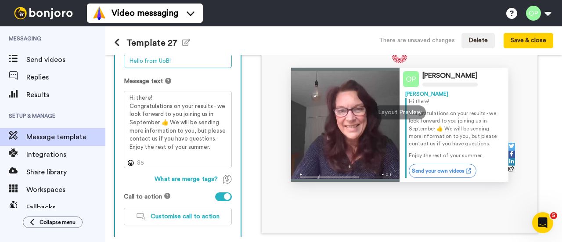
scroll to position [132, 0]
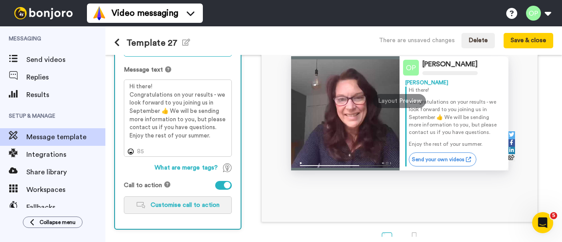
type textarea "Hello from UoB!"
click at [191, 204] on span "Customise call to action" at bounding box center [185, 205] width 69 height 6
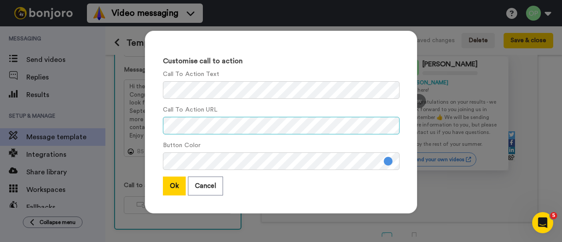
click at [127, 130] on div "Customise call to action Call To Action Text Call To Action URL Button Color Ok…" at bounding box center [281, 121] width 562 height 242
click at [386, 161] on button at bounding box center [387, 161] width 9 height 9
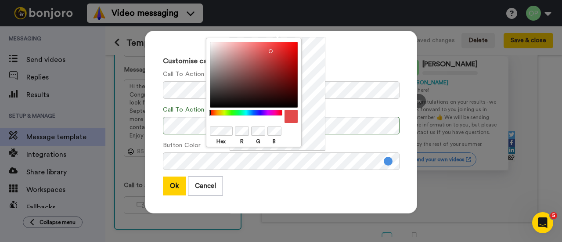
drag, startPoint x: 255, startPoint y: 111, endPoint x: 190, endPoint y: 112, distance: 65.4
click at [190, 112] on body "Video messaging Help docs Settings Messaging Send videos Replies Results Setup …" at bounding box center [281, 121] width 562 height 242
drag, startPoint x: 290, startPoint y: 54, endPoint x: 303, endPoint y: 34, distance: 24.0
click at [303, 34] on body "Video messaging Help docs Settings Messaging Send videos Replies Results Setup …" at bounding box center [281, 121] width 562 height 242
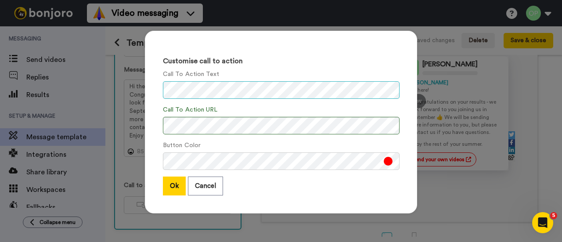
click at [148, 89] on div "Customise call to action Call To Action Text Call To Action URL Button Color Ok…" at bounding box center [281, 122] width 272 height 183
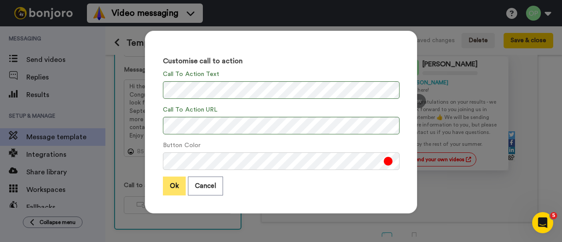
click at [173, 186] on button "Ok" at bounding box center [174, 185] width 23 height 19
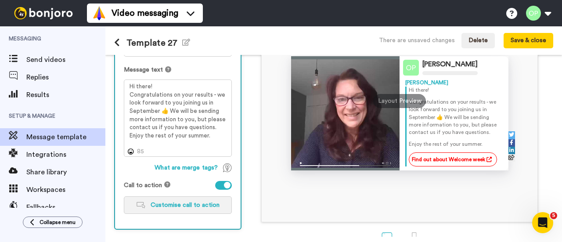
click at [172, 205] on span "Customise call to action" at bounding box center [185, 205] width 69 height 6
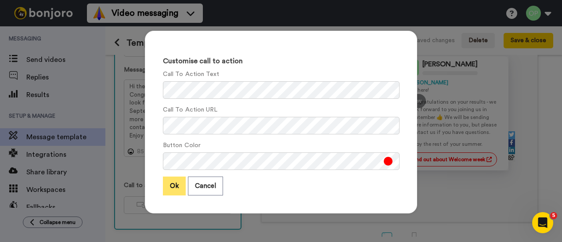
click at [164, 184] on button "Ok" at bounding box center [174, 185] width 23 height 19
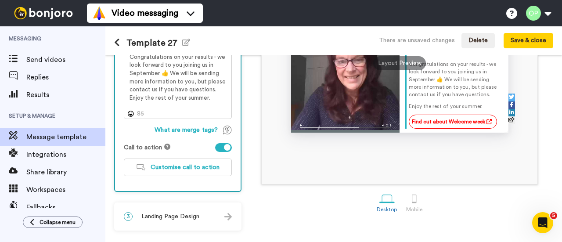
click at [167, 216] on span "Landing Page Design" at bounding box center [170, 216] width 58 height 9
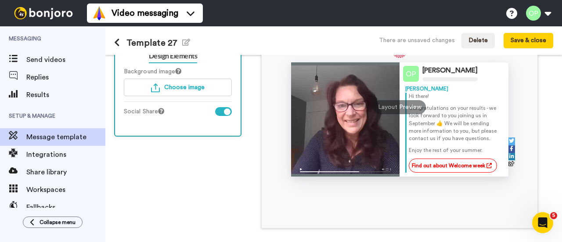
scroll to position [112, 0]
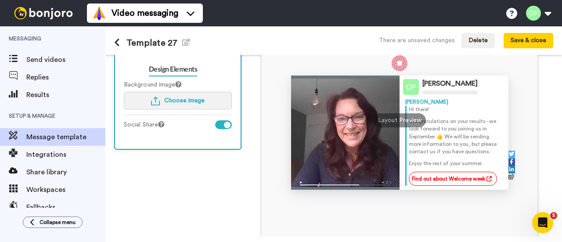
click at [177, 102] on span "Choose image" at bounding box center [184, 100] width 40 height 6
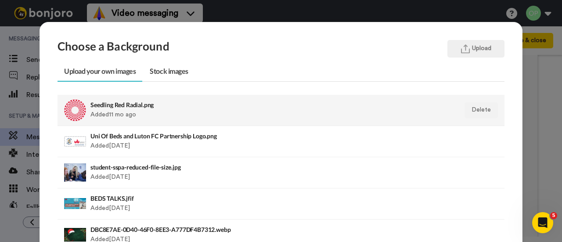
click at [176, 109] on div "Seedling Red Radial.png Added 11 mo ago" at bounding box center [237, 110] width 295 height 22
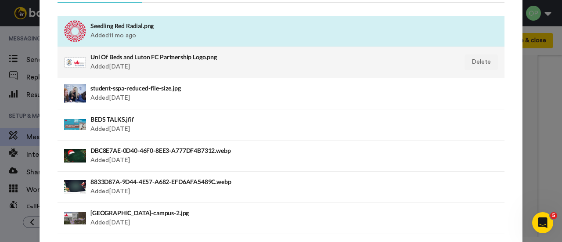
scroll to position [132, 0]
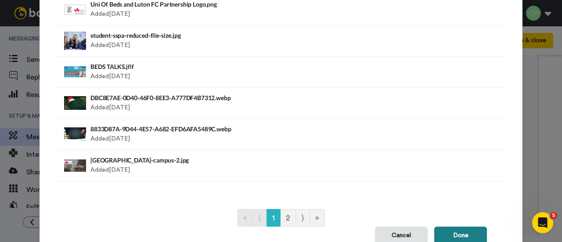
click at [462, 229] on button "Done" at bounding box center [460, 235] width 53 height 18
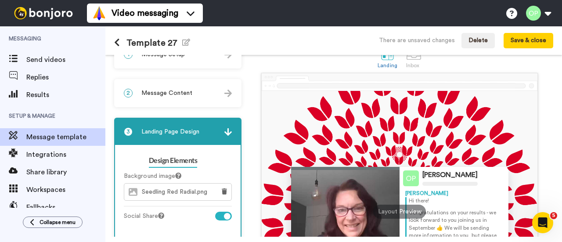
scroll to position [0, 0]
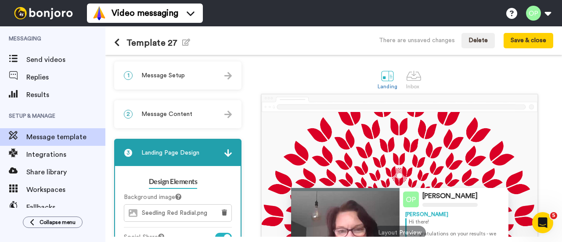
click at [156, 119] on div "2 Message Content" at bounding box center [177, 114] width 125 height 26
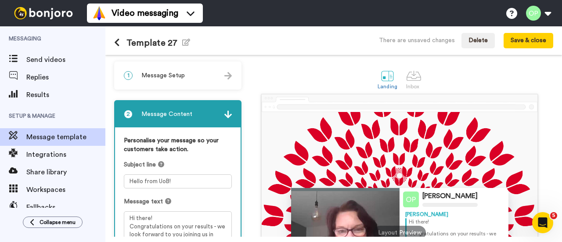
scroll to position [44, 0]
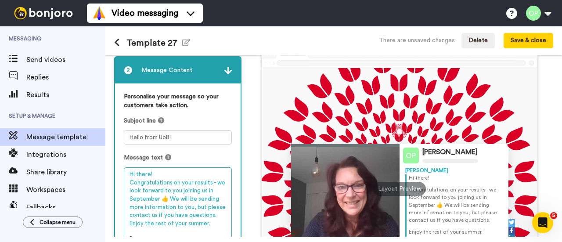
click at [168, 195] on textarea "Hi there! Congratulations on your results - we look forward to you joining us i…" at bounding box center [178, 205] width 108 height 77
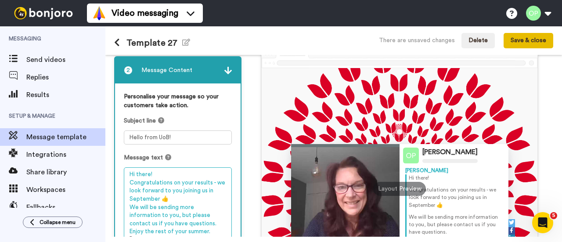
type textarea "Hi there! Congratulations on your results - we look forward to you joining us i…"
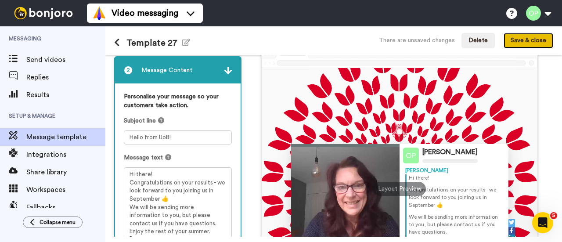
click at [526, 37] on button "Save & close" at bounding box center [528, 41] width 50 height 16
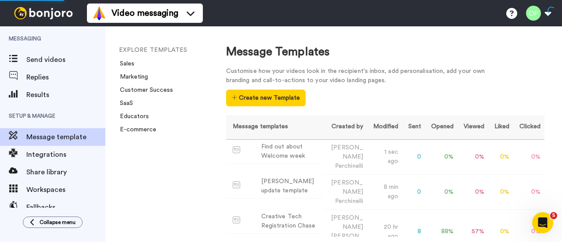
scroll to position [44, 0]
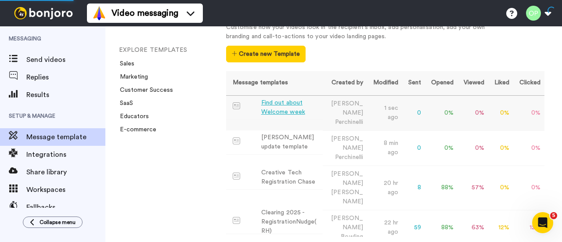
click at [283, 105] on div "Find out about Welcome week" at bounding box center [290, 107] width 58 height 18
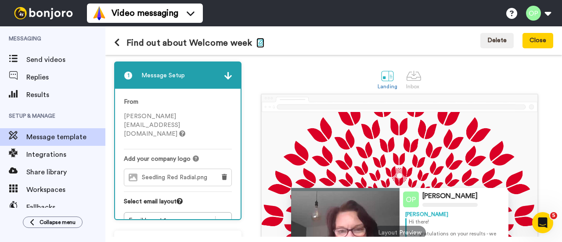
click at [256, 41] on icon "button" at bounding box center [260, 42] width 8 height 7
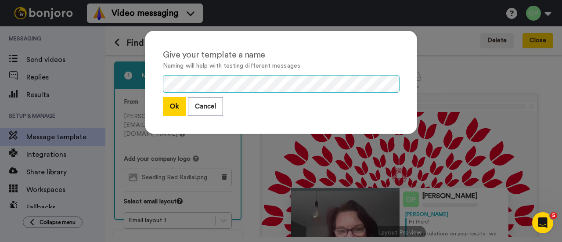
click at [117, 84] on div "Give your template a name Naming will help with testing different messages Ok C…" at bounding box center [281, 121] width 562 height 242
click at [138, 82] on div "Give your template a name Naming will help with testing different messages Ok C…" at bounding box center [281, 86] width 290 height 129
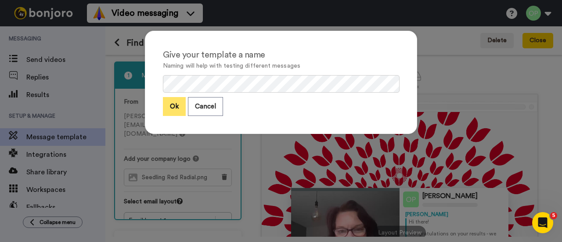
click at [177, 103] on button "Ok" at bounding box center [174, 106] width 23 height 19
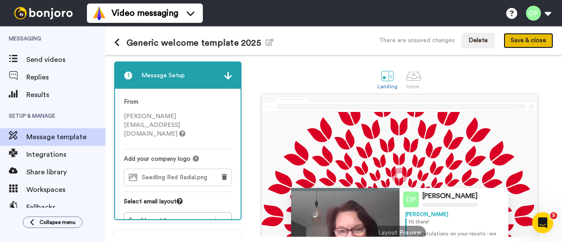
click at [546, 40] on button "Save & close" at bounding box center [528, 41] width 50 height 16
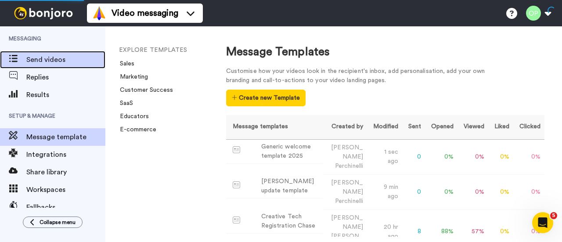
click at [47, 64] on span "Send videos" at bounding box center [65, 59] width 79 height 11
